Goal: Task Accomplishment & Management: Complete application form

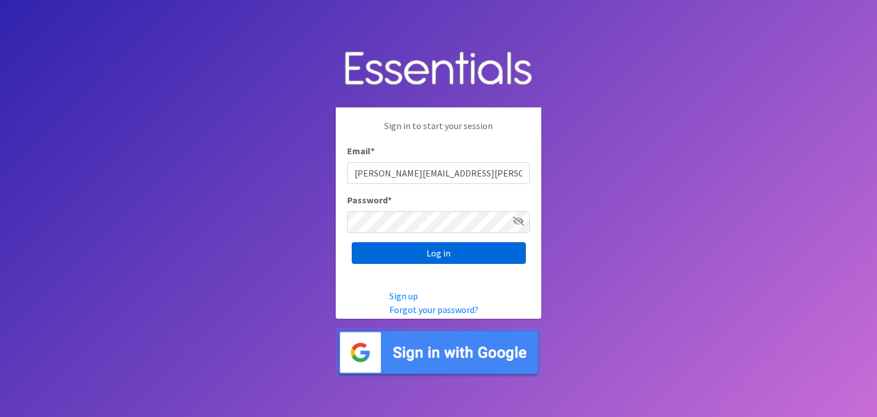
click at [441, 247] on input "Log in" at bounding box center [439, 253] width 174 height 22
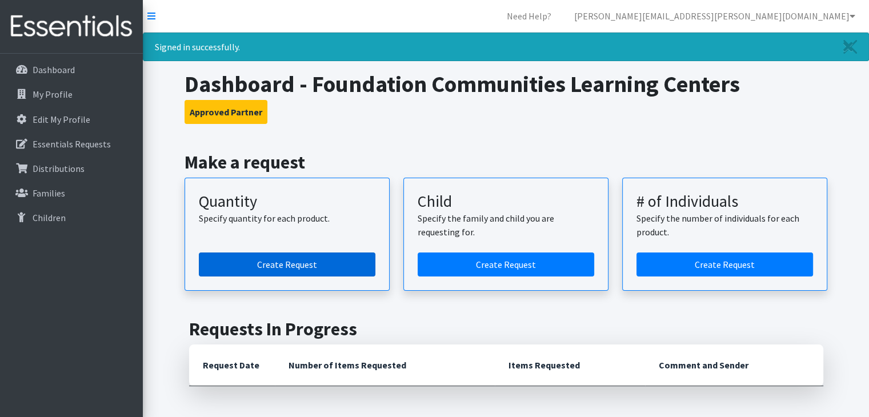
click at [276, 265] on link "Create Request" at bounding box center [287, 264] width 176 height 24
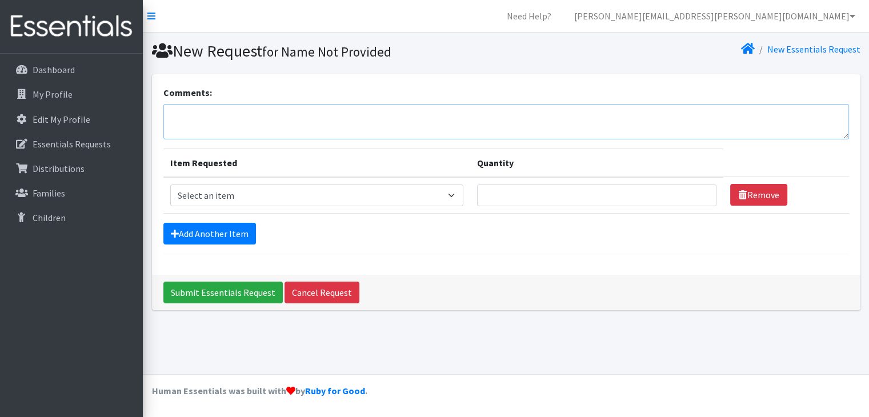
click at [231, 119] on textarea "Comments:" at bounding box center [505, 121] width 685 height 35
type textarea "FCLC North"
click at [431, 55] on h1 "New Request for Name Not Provided" at bounding box center [327, 51] width 350 height 20
